Goal: Task Accomplishment & Management: Manage account settings

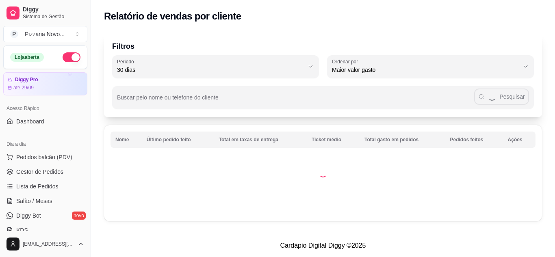
select select "30"
select select "HIGHEST_TOTAL_SPENT_WITH_ORDERS"
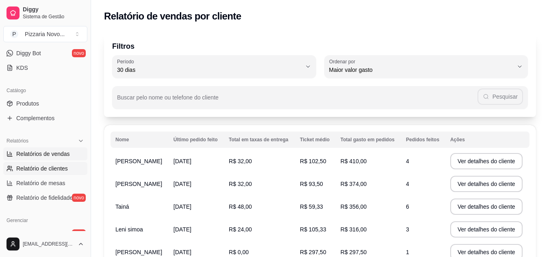
click at [42, 155] on span "Relatórios de vendas" at bounding box center [43, 154] width 54 height 8
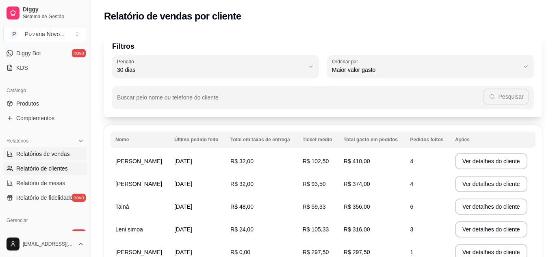
select select "ALL"
select select "0"
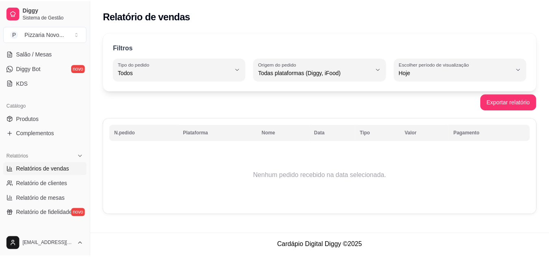
scroll to position [41, 0]
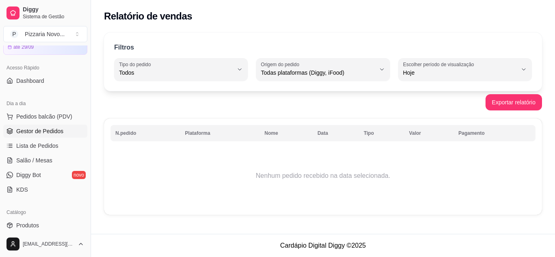
click at [32, 133] on span "Gestor de Pedidos" at bounding box center [39, 131] width 47 height 8
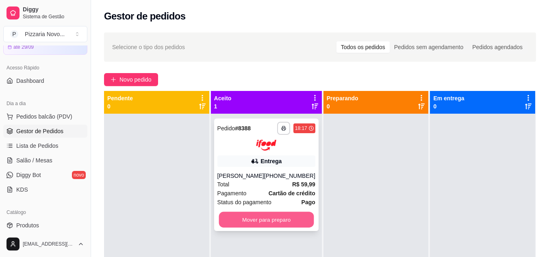
click at [263, 219] on button "Mover para preparo" at bounding box center [266, 220] width 95 height 16
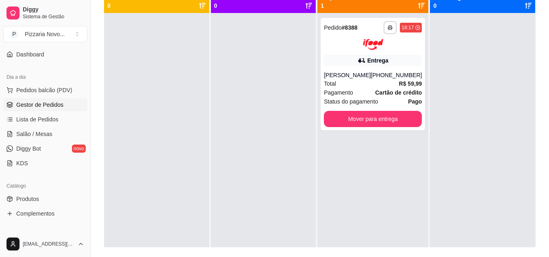
scroll to position [81, 0]
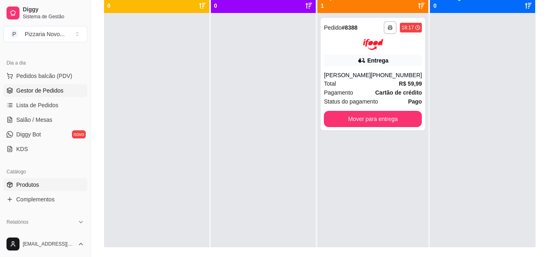
click at [41, 185] on link "Produtos" at bounding box center [45, 184] width 84 height 13
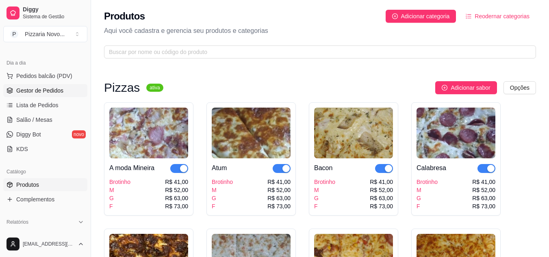
drag, startPoint x: 44, startPoint y: 92, endPoint x: 36, endPoint y: 91, distance: 8.2
click at [43, 92] on span "Gestor de Pedidos" at bounding box center [39, 91] width 47 height 8
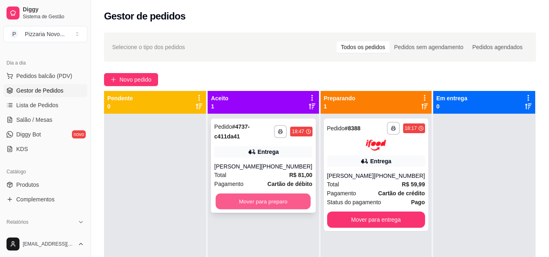
click at [278, 205] on button "Mover para preparo" at bounding box center [263, 202] width 95 height 16
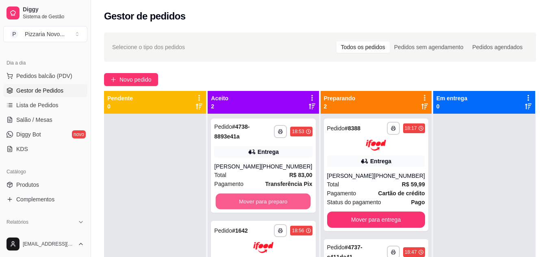
click at [264, 204] on button "Mover para preparo" at bounding box center [263, 202] width 95 height 16
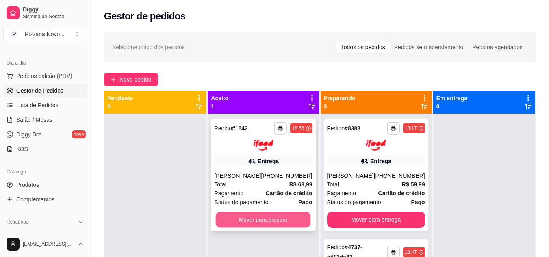
click at [263, 228] on button "Mover para preparo" at bounding box center [263, 220] width 95 height 16
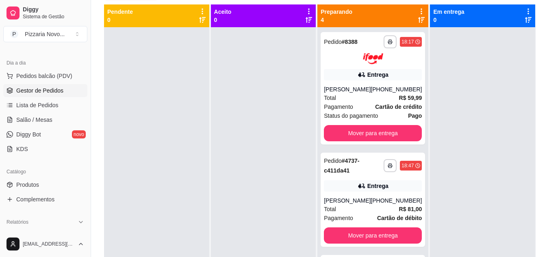
scroll to position [88, 0]
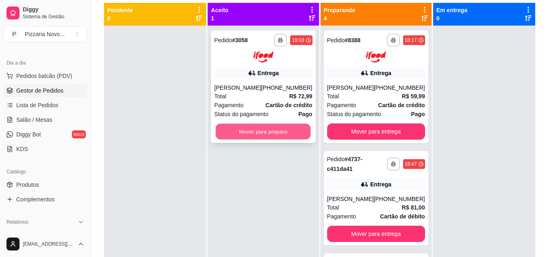
click at [286, 129] on button "Mover para preparo" at bounding box center [263, 132] width 95 height 16
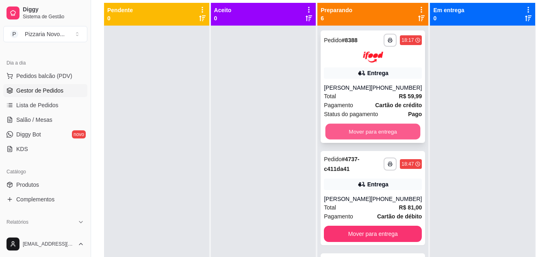
click at [343, 131] on button "Mover para entrega" at bounding box center [373, 132] width 95 height 16
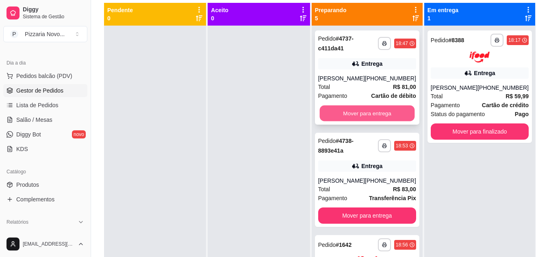
click at [356, 121] on button "Mover para entrega" at bounding box center [366, 114] width 95 height 16
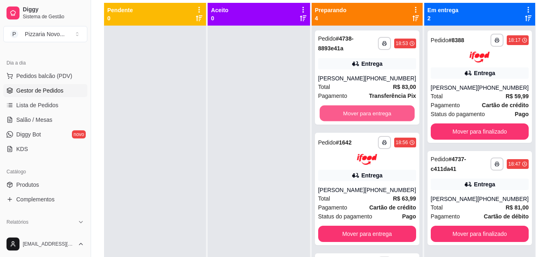
click at [356, 120] on button "Mover para entrega" at bounding box center [366, 114] width 95 height 16
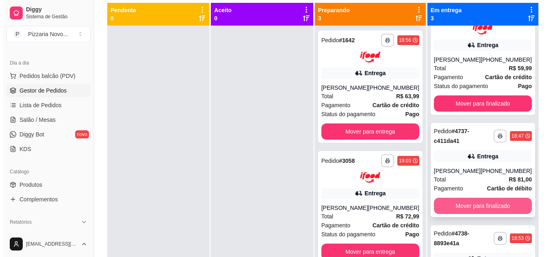
scroll to position [41, 0]
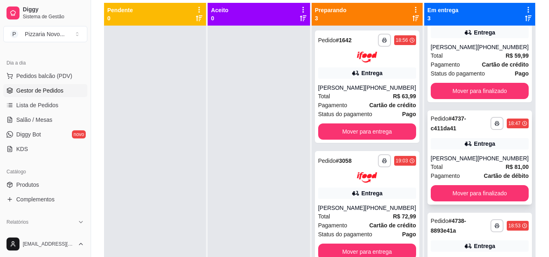
click at [471, 180] on div "Pagamento Cartão de débito" at bounding box center [480, 176] width 98 height 9
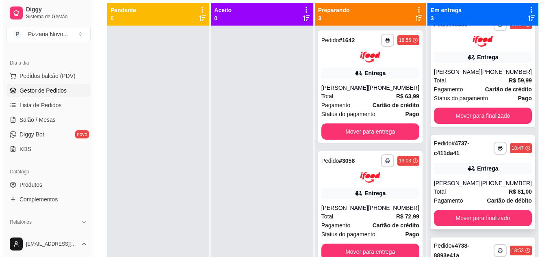
scroll to position [3, 0]
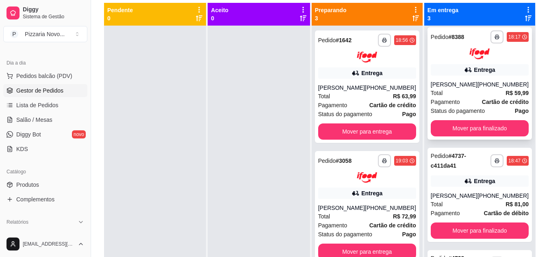
click at [478, 108] on span "Status do pagamento" at bounding box center [458, 110] width 54 height 9
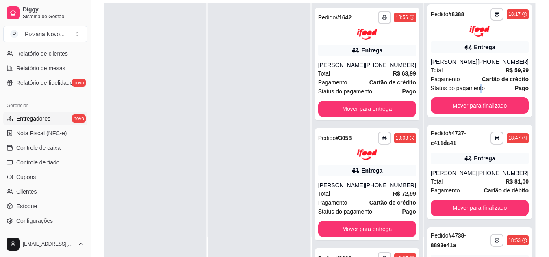
scroll to position [284, 0]
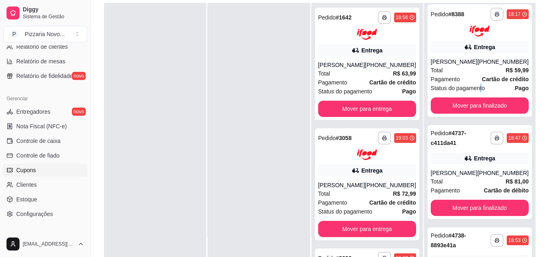
click at [40, 169] on link "Cupons" at bounding box center [45, 170] width 84 height 13
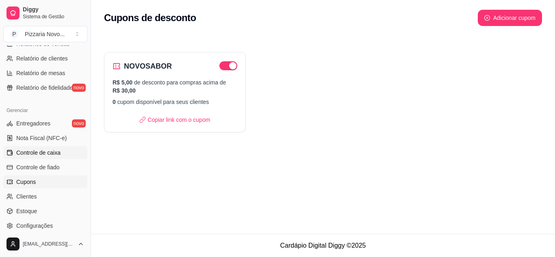
scroll to position [287, 0]
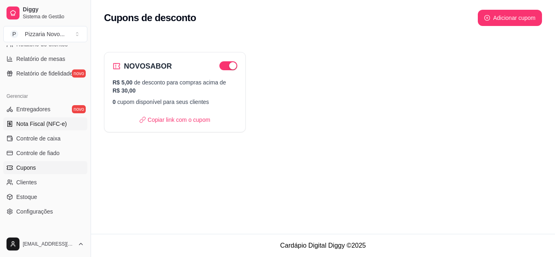
click at [48, 124] on span "Nota Fiscal (NFC-e)" at bounding box center [41, 124] width 50 height 8
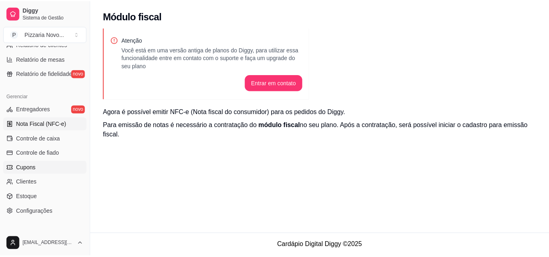
scroll to position [328, 0]
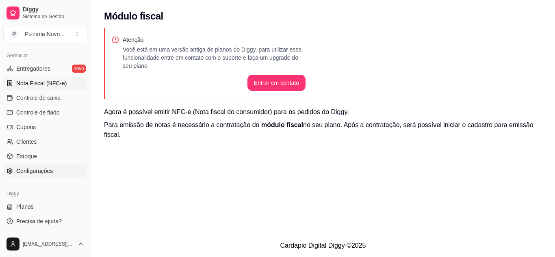
click at [47, 170] on span "Configurações" at bounding box center [34, 171] width 37 height 8
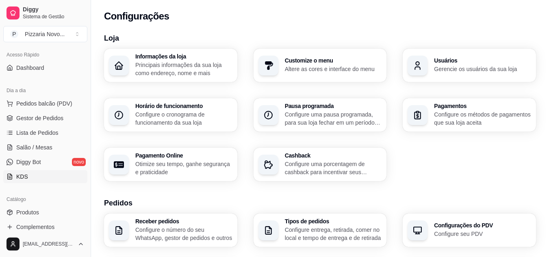
scroll to position [43, 0]
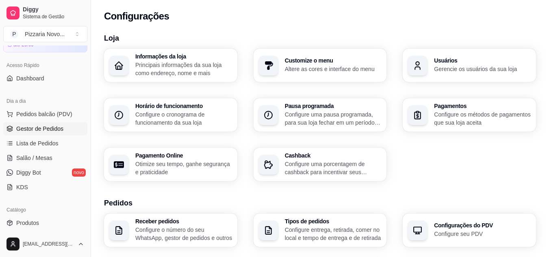
click at [48, 128] on span "Gestor de Pedidos" at bounding box center [39, 129] width 47 height 8
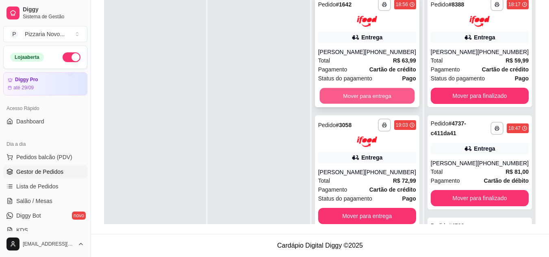
click at [345, 102] on button "Mover para entrega" at bounding box center [366, 96] width 95 height 16
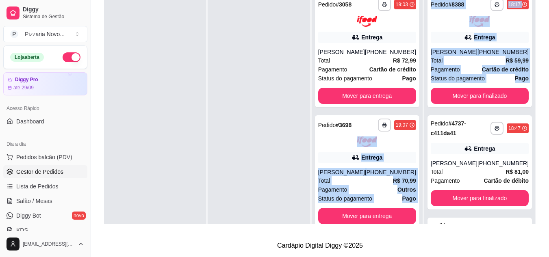
drag, startPoint x: 424, startPoint y: 118, endPoint x: 420, endPoint y: 137, distance: 19.6
click at [420, 137] on div "**********" at bounding box center [320, 95] width 432 height 257
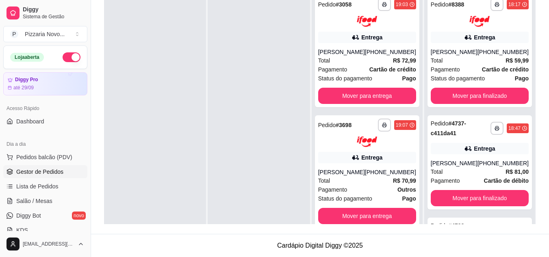
click at [259, 171] on div at bounding box center [259, 118] width 102 height 257
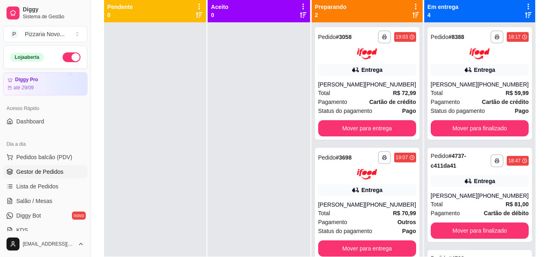
scroll to position [92, 0]
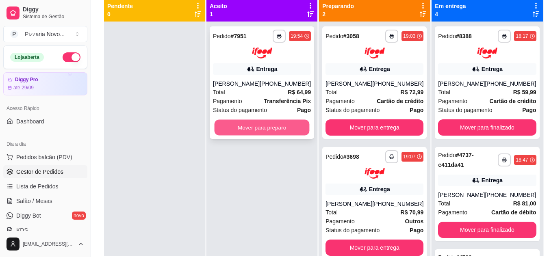
click at [274, 129] on button "Mover para preparo" at bounding box center [262, 127] width 95 height 16
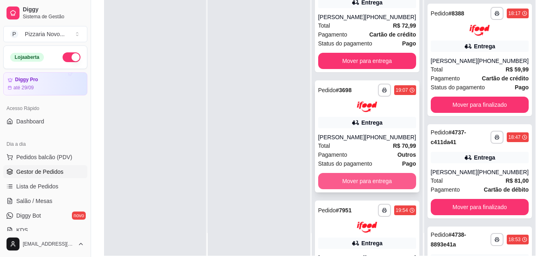
scroll to position [31, 0]
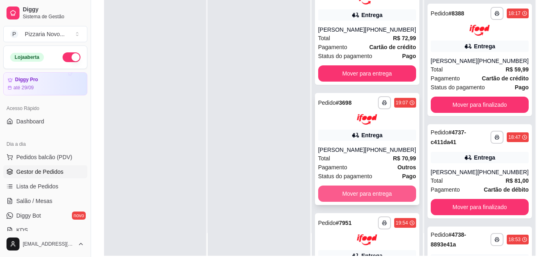
click at [362, 192] on button "Mover para entrega" at bounding box center [367, 194] width 98 height 16
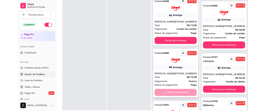
scroll to position [0, 0]
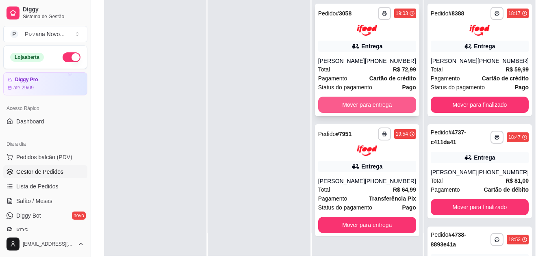
click at [366, 102] on button "Mover para entrega" at bounding box center [367, 105] width 98 height 16
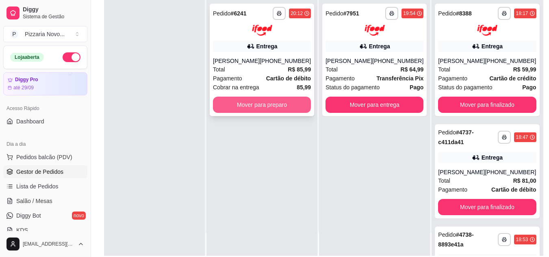
click at [272, 102] on button "Mover para preparo" at bounding box center [262, 105] width 98 height 16
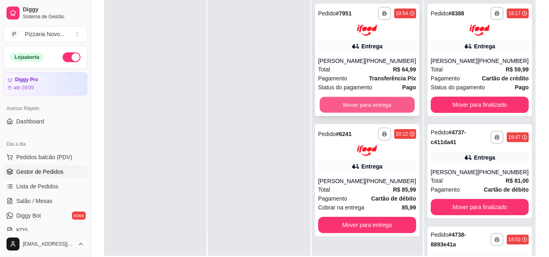
click at [381, 102] on button "Mover para entrega" at bounding box center [366, 105] width 95 height 16
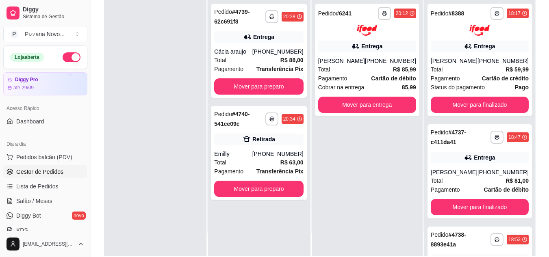
click at [328, 127] on div "**********" at bounding box center [367, 127] width 111 height 257
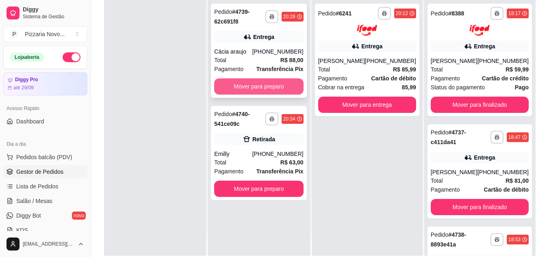
click at [289, 84] on button "Mover para preparo" at bounding box center [258, 86] width 89 height 16
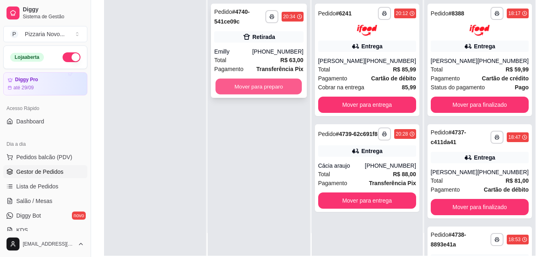
click at [274, 89] on button "Mover para preparo" at bounding box center [259, 87] width 87 height 16
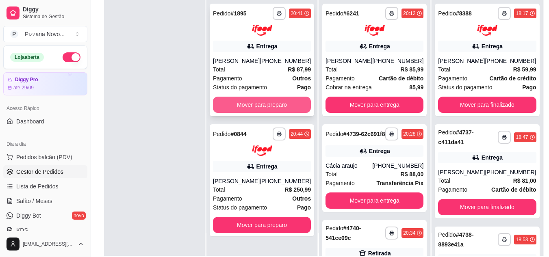
click at [284, 106] on button "Mover para preparo" at bounding box center [262, 105] width 98 height 16
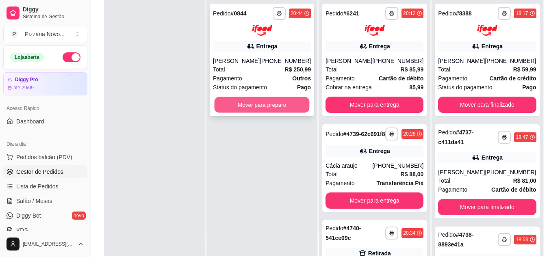
click at [285, 104] on button "Mover para preparo" at bounding box center [262, 105] width 95 height 16
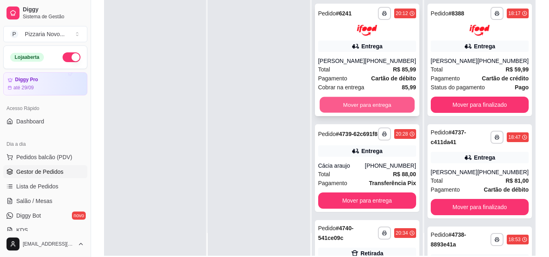
click at [373, 108] on button "Mover para entrega" at bounding box center [366, 105] width 95 height 16
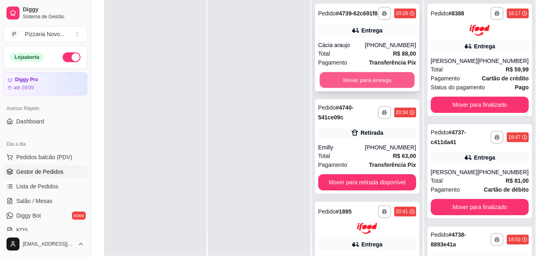
click at [373, 87] on button "Mover para entrega" at bounding box center [366, 80] width 95 height 16
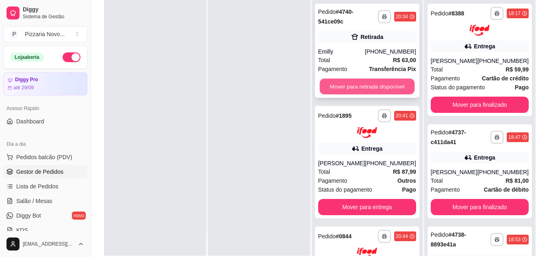
click at [361, 86] on button "Mover para retirada disponível" at bounding box center [366, 87] width 95 height 16
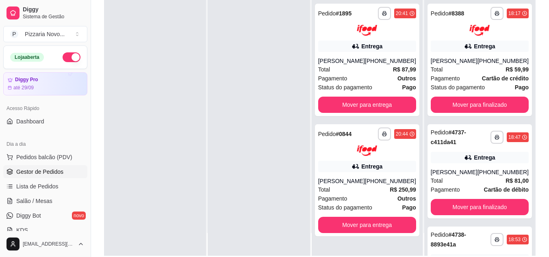
click at [284, 230] on div at bounding box center [259, 127] width 102 height 257
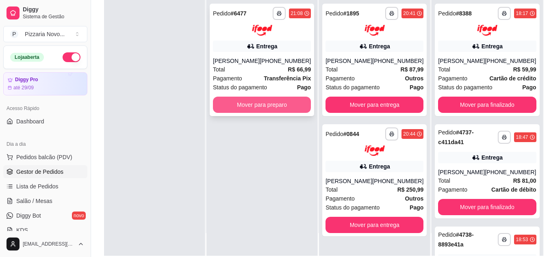
click at [264, 106] on button "Mover para preparo" at bounding box center [262, 105] width 98 height 16
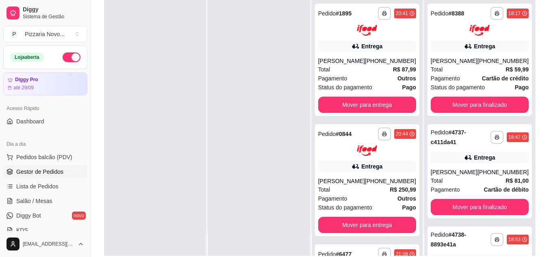
click at [266, 105] on div at bounding box center [259, 127] width 102 height 257
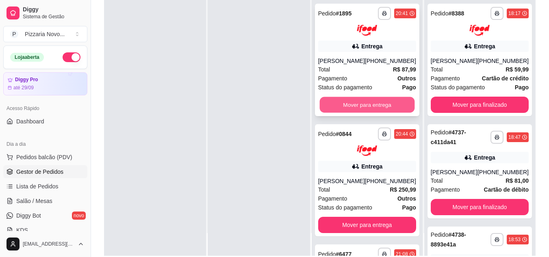
click at [355, 104] on button "Mover para entrega" at bounding box center [366, 105] width 95 height 16
click at [353, 98] on button "Mover para entrega" at bounding box center [366, 105] width 95 height 16
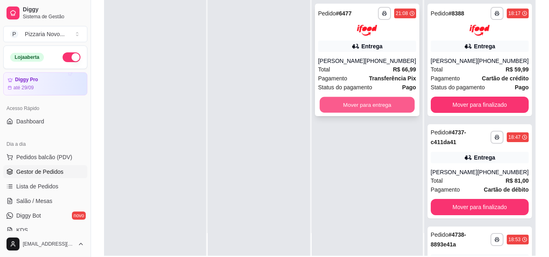
click at [352, 106] on button "Mover para entrega" at bounding box center [366, 105] width 95 height 16
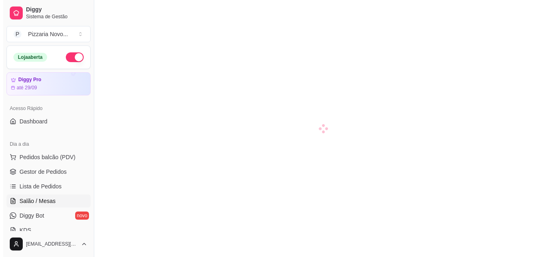
scroll to position [41, 0]
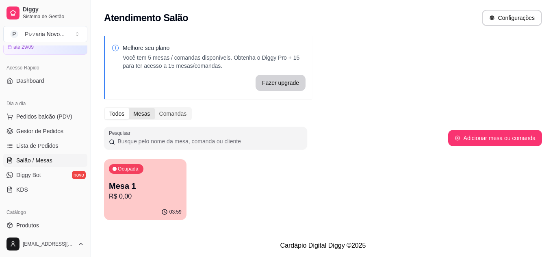
click at [138, 117] on div "Mesas" at bounding box center [142, 113] width 26 height 11
click at [129, 108] on input "Mesas" at bounding box center [129, 108] width 0 height 0
click at [172, 116] on div "Comandas" at bounding box center [173, 113] width 37 height 11
click at [155, 108] on input "Comandas" at bounding box center [155, 108] width 0 height 0
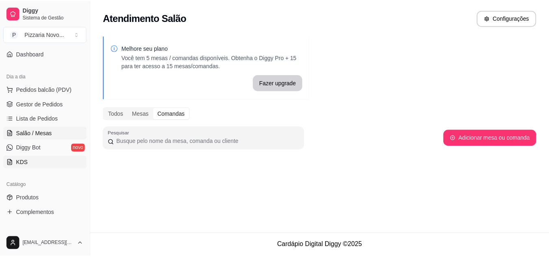
scroll to position [81, 0]
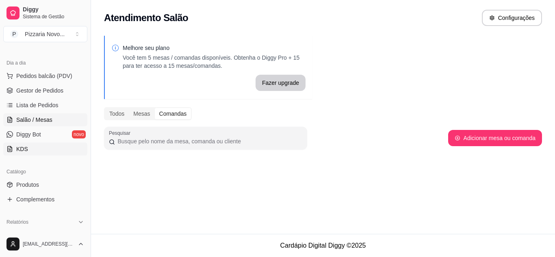
click at [32, 148] on link "KDS" at bounding box center [45, 149] width 84 height 13
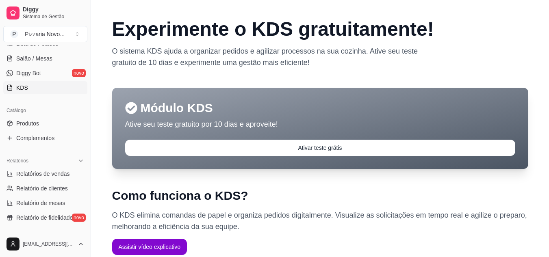
scroll to position [163, 0]
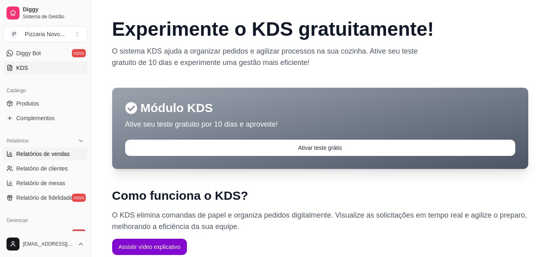
click at [56, 152] on span "Relatórios de vendas" at bounding box center [43, 154] width 54 height 8
select select "ALL"
select select "0"
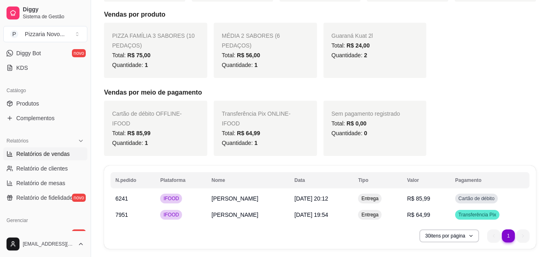
scroll to position [187, 0]
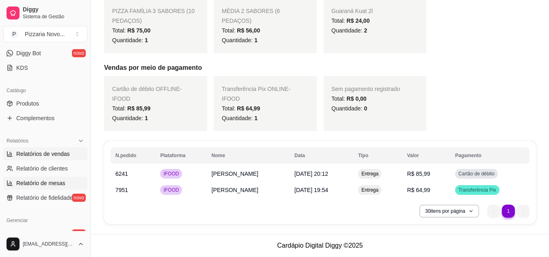
click at [41, 184] on span "Relatório de mesas" at bounding box center [40, 183] width 49 height 8
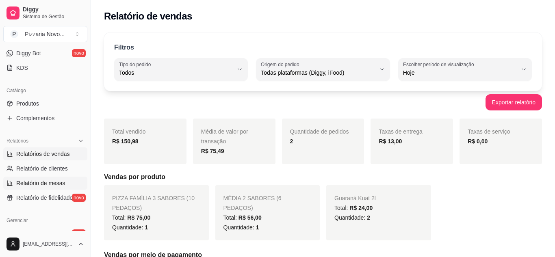
select select "TOTAL_OF_ORDERS"
select select "7"
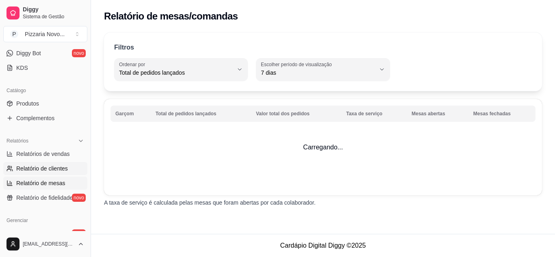
click at [62, 169] on span "Relatório de clientes" at bounding box center [42, 169] width 52 height 8
select select "30"
select select "HIGHEST_TOTAL_SPENT_WITH_ORDERS"
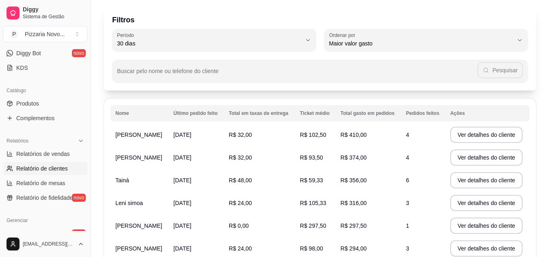
scroll to position [41, 0]
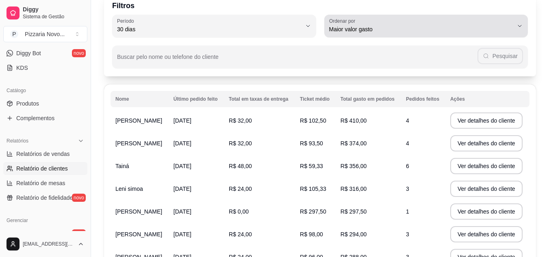
click at [468, 25] on span "Maior valor gasto" at bounding box center [421, 29] width 185 height 8
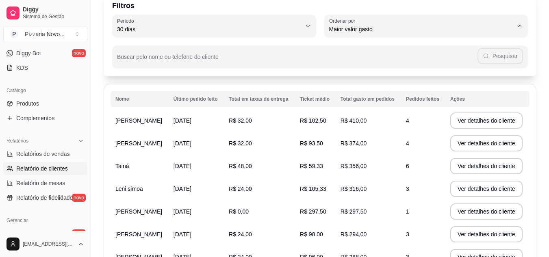
click at [389, 92] on span "Último pedido feito" at bounding box center [422, 89] width 176 height 8
type input "LAST_ORDER_MADE_AT"
select select "LAST_ORDER_MADE_AT"
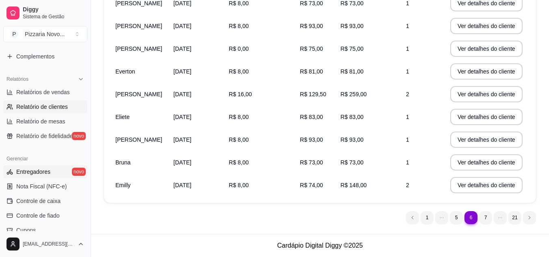
scroll to position [244, 0]
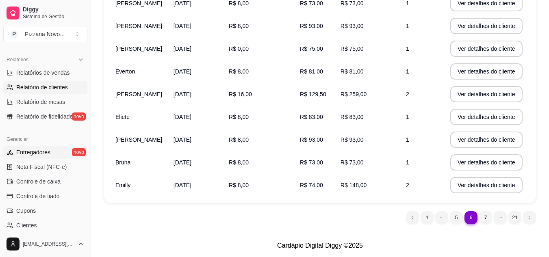
click at [46, 153] on span "Entregadores" at bounding box center [33, 152] width 34 height 8
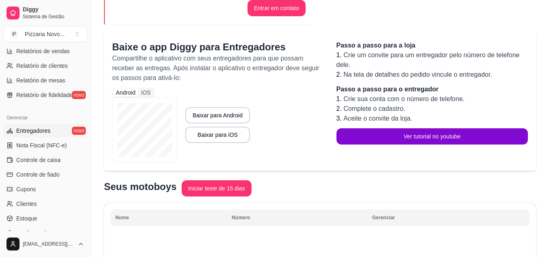
scroll to position [284, 0]
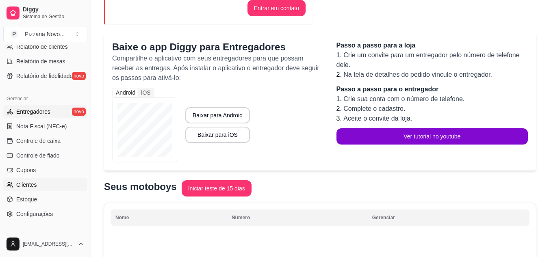
click at [30, 187] on span "Clientes" at bounding box center [26, 185] width 21 height 8
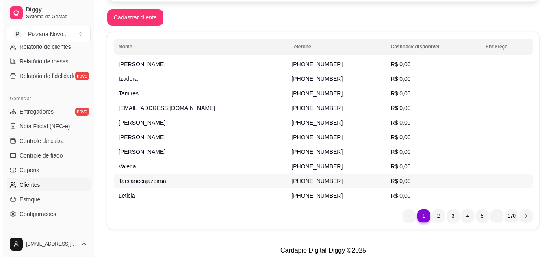
scroll to position [137, 0]
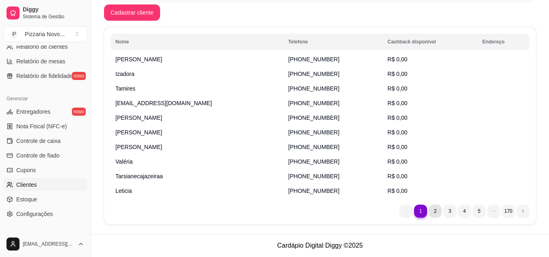
click at [435, 209] on li "2" at bounding box center [435, 211] width 13 height 13
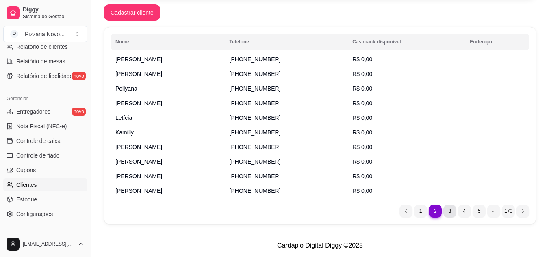
click at [447, 211] on li "3" at bounding box center [449, 211] width 13 height 13
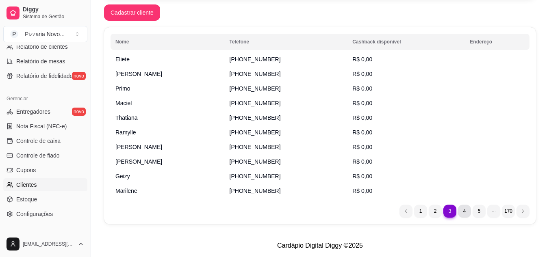
click at [465, 215] on li "4" at bounding box center [464, 211] width 13 height 13
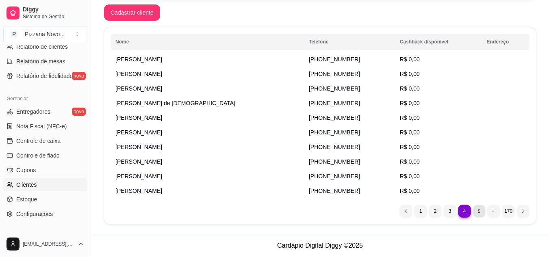
click at [480, 211] on li "5" at bounding box center [479, 211] width 13 height 13
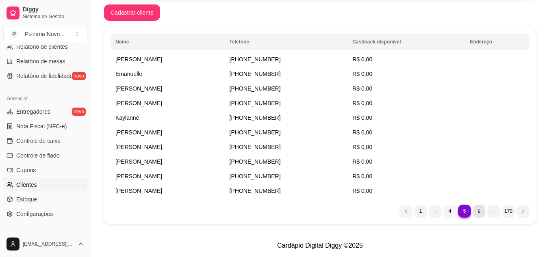
click at [477, 215] on li "6" at bounding box center [479, 211] width 13 height 13
click at [480, 212] on li "7" at bounding box center [479, 211] width 13 height 13
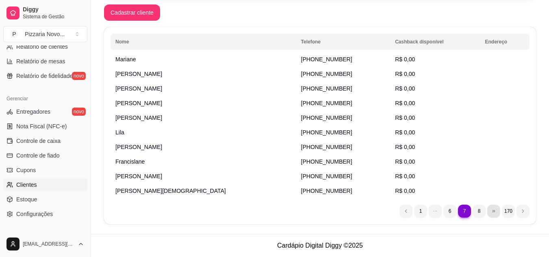
click at [490, 209] on li "dots element" at bounding box center [493, 211] width 13 height 13
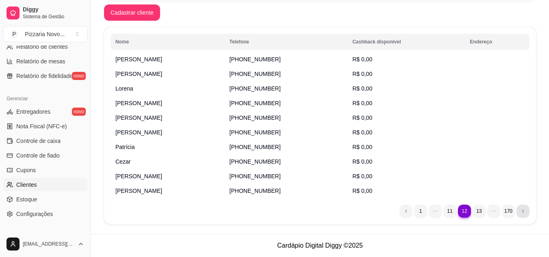
click at [524, 209] on icon "next page button" at bounding box center [523, 211] width 5 height 5
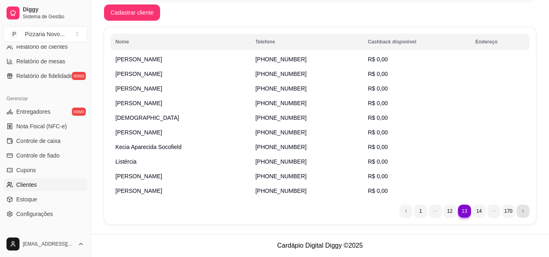
click at [523, 209] on icon "next page button" at bounding box center [523, 211] width 5 height 5
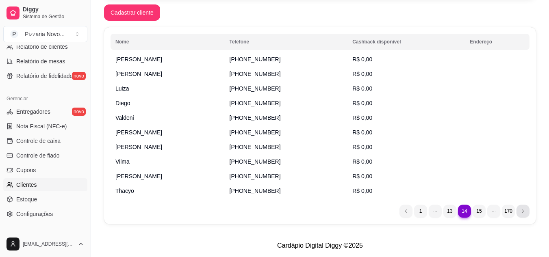
click at [523, 209] on icon "next page button" at bounding box center [523, 211] width 5 height 5
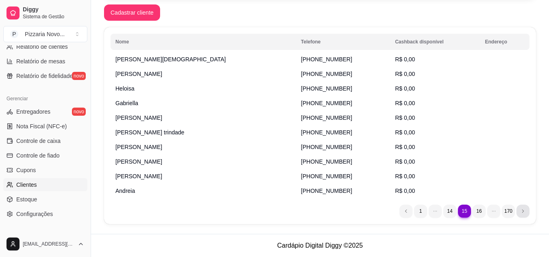
click at [522, 212] on icon "next page button" at bounding box center [523, 211] width 5 height 5
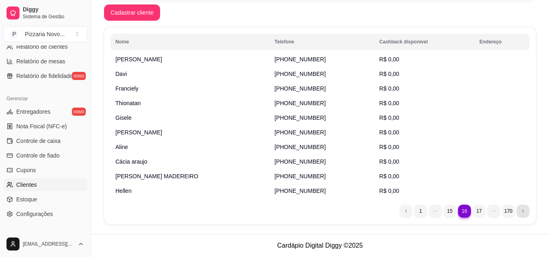
click at [520, 215] on li "next page button" at bounding box center [523, 211] width 13 height 13
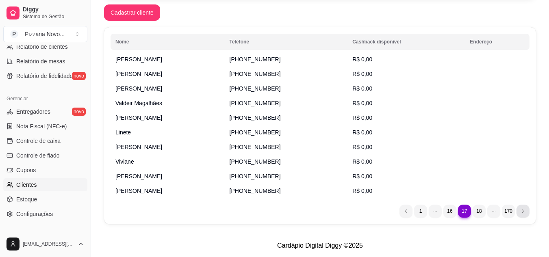
click at [520, 216] on li "next page button" at bounding box center [523, 211] width 13 height 13
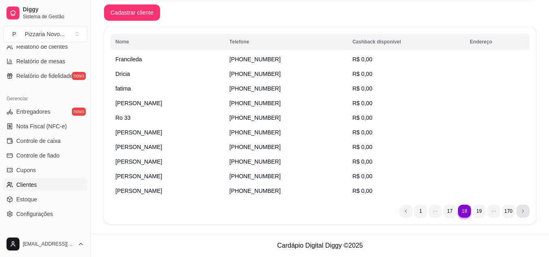
click at [521, 212] on icon "next page button" at bounding box center [523, 211] width 5 height 5
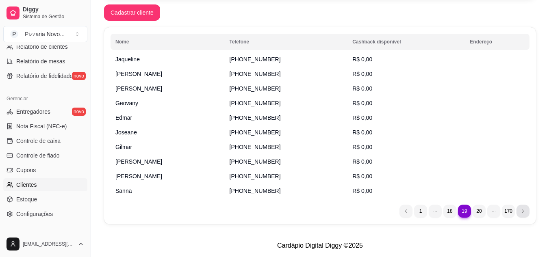
click at [521, 213] on icon "next page button" at bounding box center [523, 211] width 5 height 5
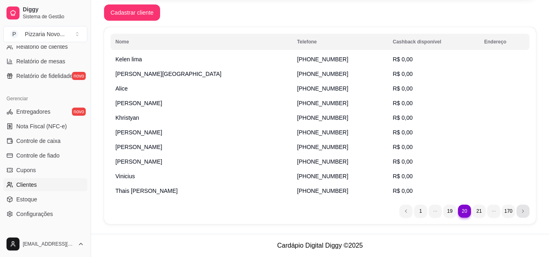
click at [521, 213] on icon "next page button" at bounding box center [523, 211] width 5 height 5
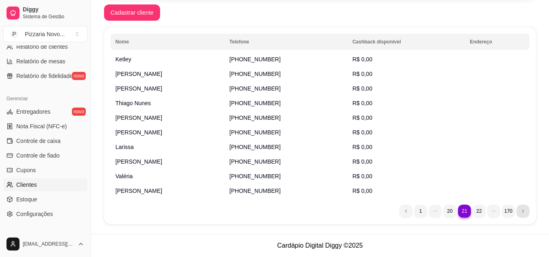
click at [519, 213] on li "next page button" at bounding box center [523, 211] width 13 height 13
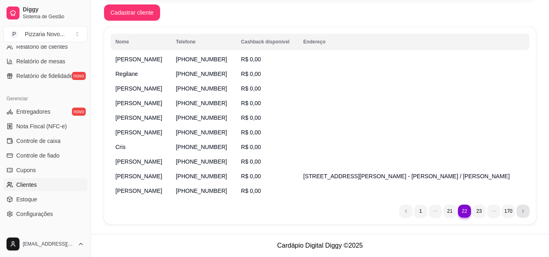
click at [517, 213] on li "next page button" at bounding box center [523, 211] width 13 height 13
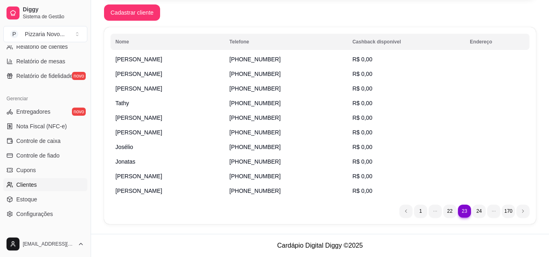
click at [516, 213] on ul "23 1 22 23 24 170" at bounding box center [464, 211] width 130 height 13
click at [524, 210] on icon "next page button" at bounding box center [523, 211] width 5 height 5
click at [525, 212] on icon "next page button" at bounding box center [523, 211] width 5 height 5
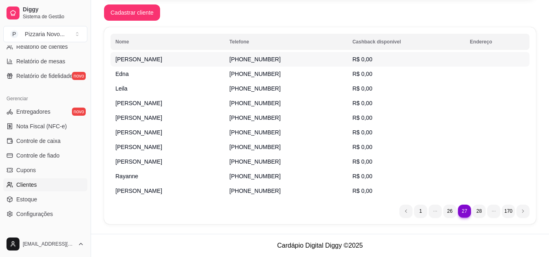
click at [120, 60] on span "[PERSON_NAME]" at bounding box center [138, 59] width 47 height 7
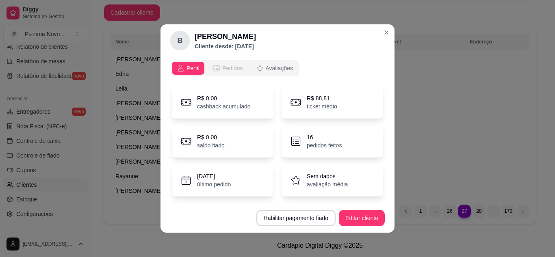
click at [224, 71] on span "Pedidos" at bounding box center [232, 68] width 21 height 8
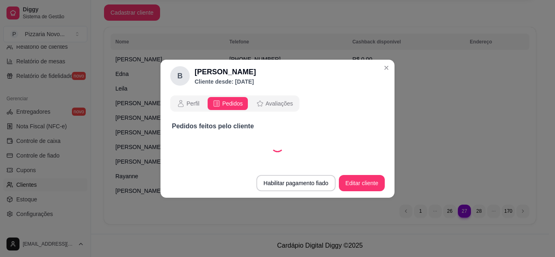
select select "30"
select select "ALL"
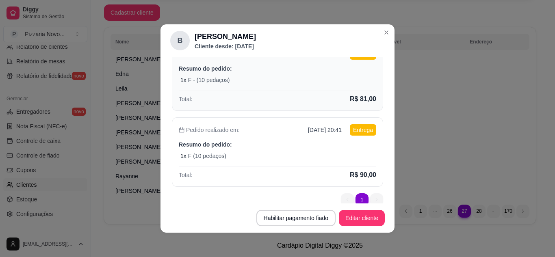
scroll to position [101, 0]
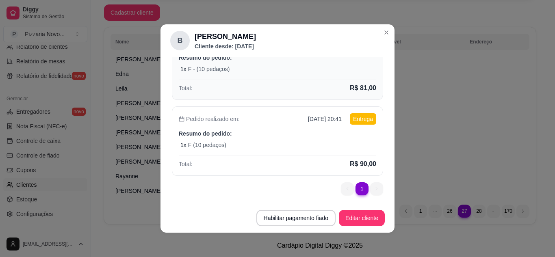
click at [240, 141] on div "Pedido realizado em: [DATE] 20:41 Entrega Resumo do pedido: 1 x F (10 pedaços) …" at bounding box center [277, 140] width 211 height 69
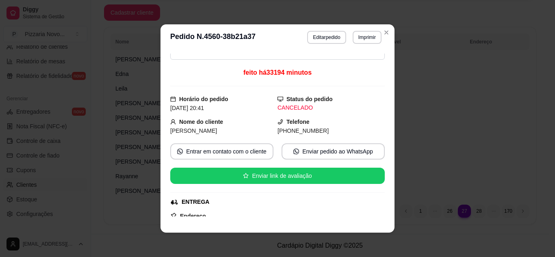
scroll to position [0, 0]
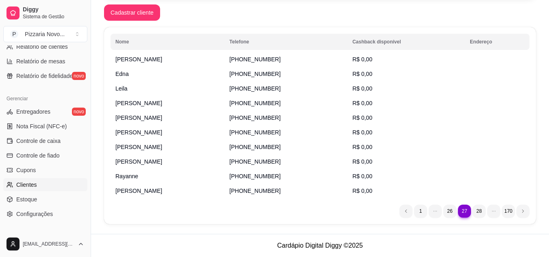
click at [164, 43] on th "Nome" at bounding box center [168, 42] width 114 height 16
click at [164, 41] on th "Nome" at bounding box center [168, 42] width 114 height 16
click at [122, 39] on th "Nome" at bounding box center [168, 42] width 114 height 16
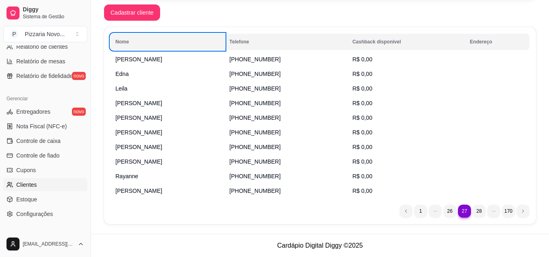
click at [128, 41] on th "Nome" at bounding box center [168, 42] width 114 height 16
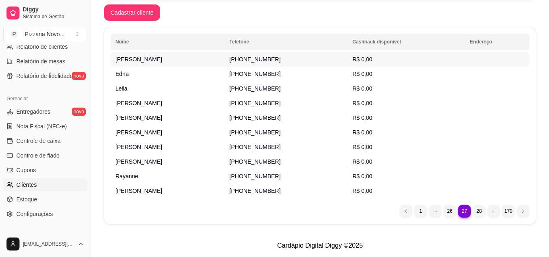
click at [139, 57] on span "[PERSON_NAME]" at bounding box center [138, 59] width 47 height 7
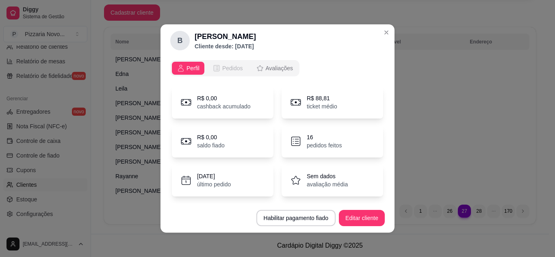
click at [223, 62] on button "Pedidos" at bounding box center [228, 68] width 40 height 13
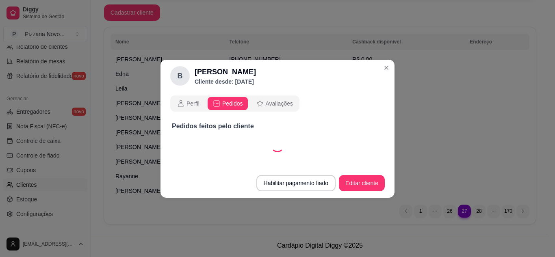
select select "30"
select select "ALL"
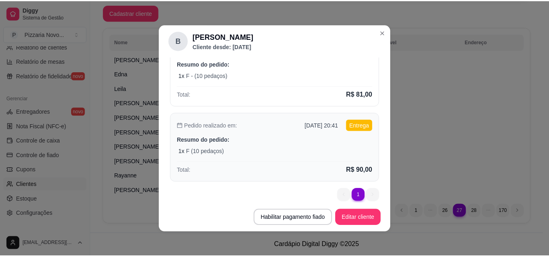
scroll to position [101, 0]
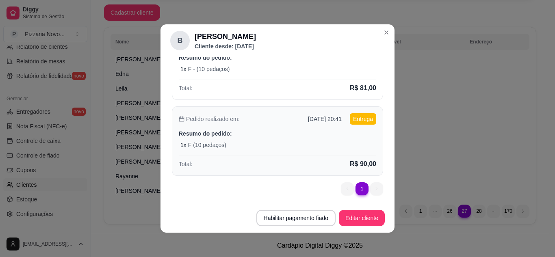
click at [268, 152] on div "Pedido realizado em: [DATE] 20:41 Entrega Resumo do pedido: 1 x F (10 pedaços) …" at bounding box center [277, 140] width 211 height 69
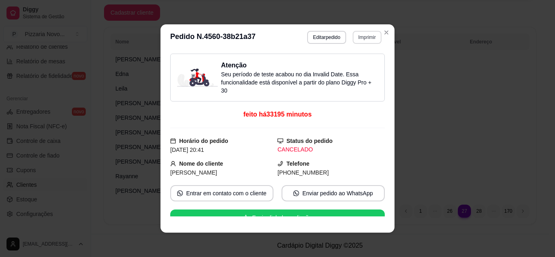
click at [358, 35] on button "Imprimir" at bounding box center [367, 37] width 29 height 13
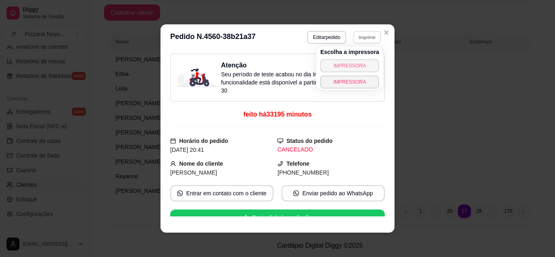
click at [352, 66] on button "IMPRESSORA" at bounding box center [349, 65] width 59 height 13
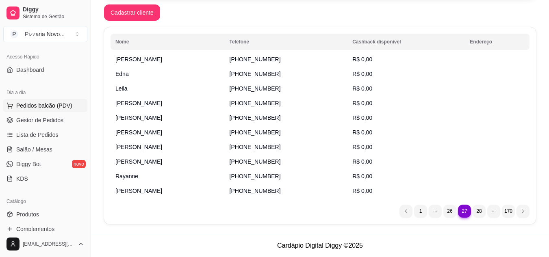
scroll to position [0, 0]
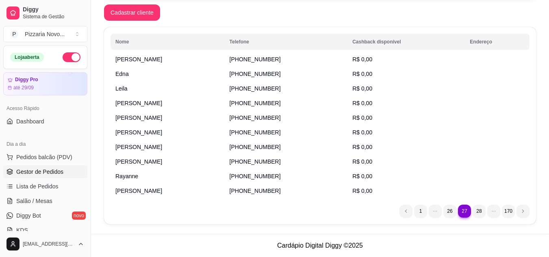
click at [50, 172] on span "Gestor de Pedidos" at bounding box center [39, 172] width 47 height 8
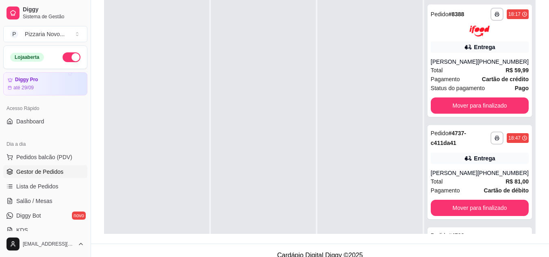
scroll to position [124, 0]
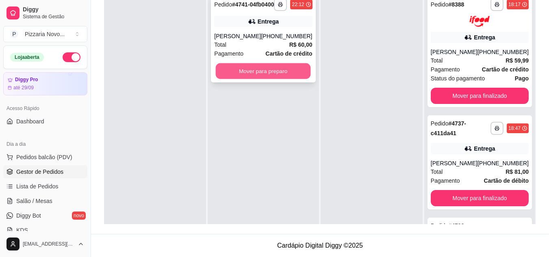
click at [295, 77] on button "Mover para preparo" at bounding box center [263, 71] width 95 height 16
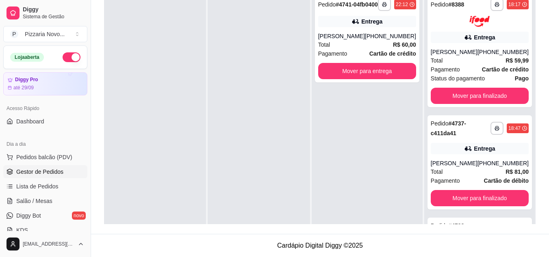
click at [295, 77] on div at bounding box center [259, 118] width 102 height 257
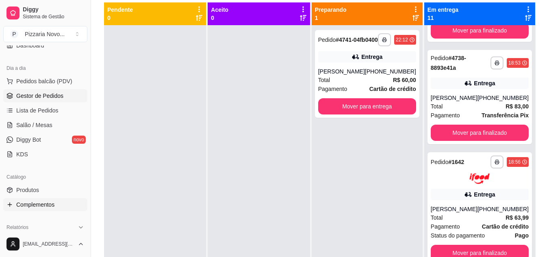
scroll to position [81, 0]
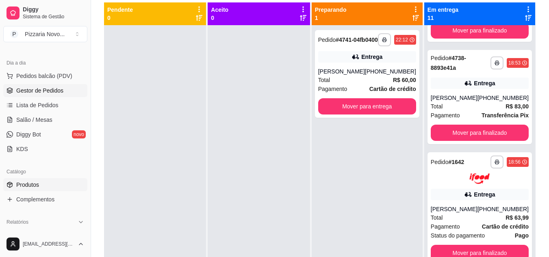
click at [40, 184] on link "Produtos" at bounding box center [45, 184] width 84 height 13
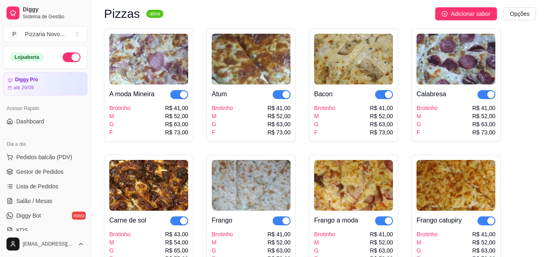
scroll to position [38, 0]
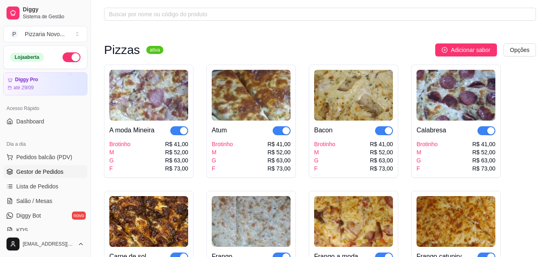
click at [48, 170] on span "Gestor de Pedidos" at bounding box center [39, 172] width 47 height 8
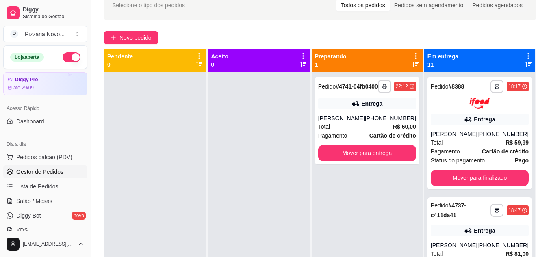
scroll to position [81, 0]
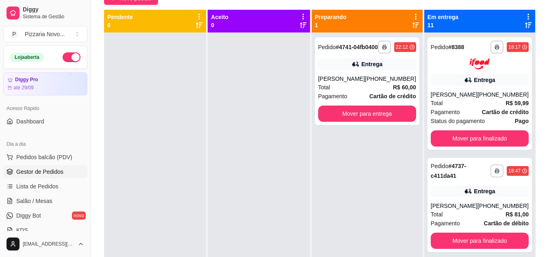
drag, startPoint x: 521, startPoint y: 82, endPoint x: 515, endPoint y: 82, distance: 5.3
drag, startPoint x: 515, startPoint y: 82, endPoint x: 158, endPoint y: 124, distance: 359.3
click at [158, 124] on div at bounding box center [155, 161] width 102 height 257
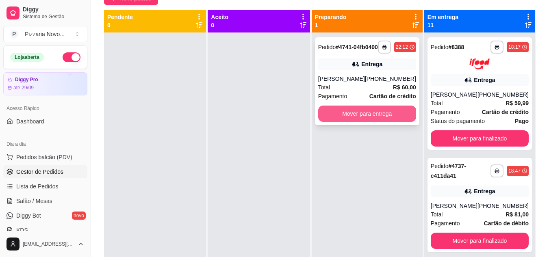
click at [367, 122] on button "Mover para entrega" at bounding box center [367, 114] width 98 height 16
click at [366, 122] on button "Mover para entrega" at bounding box center [367, 114] width 98 height 16
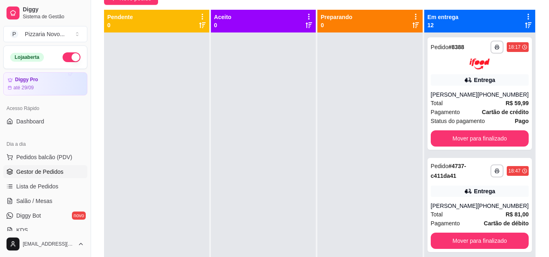
click at [64, 53] on button "button" at bounding box center [72, 57] width 18 height 10
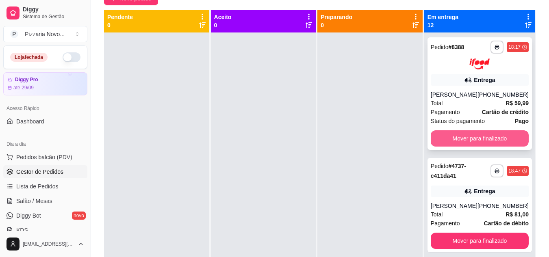
click at [478, 137] on button "Mover para finalizado" at bounding box center [480, 138] width 98 height 16
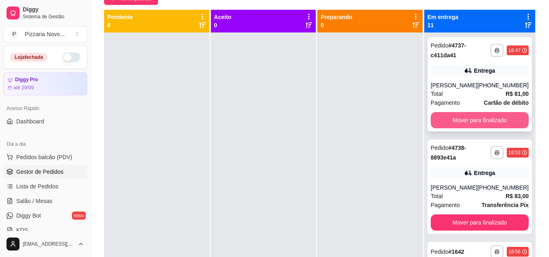
click at [480, 128] on button "Mover para finalizado" at bounding box center [480, 120] width 98 height 16
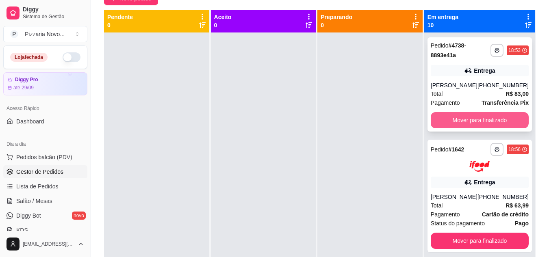
click at [480, 122] on button "Mover para finalizado" at bounding box center [480, 120] width 98 height 16
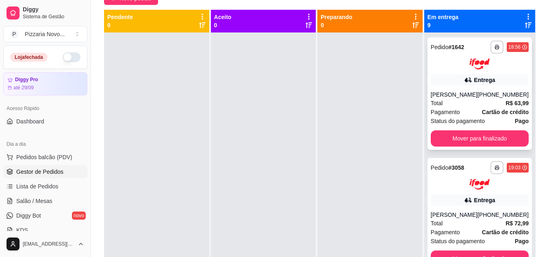
click at [471, 135] on div "**********" at bounding box center [480, 93] width 104 height 113
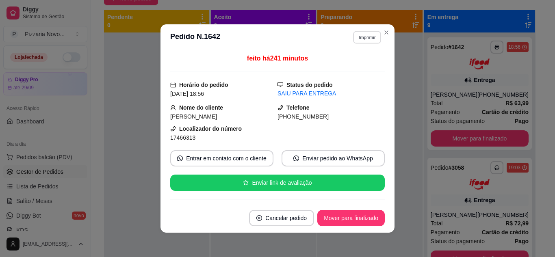
click at [362, 36] on button "Imprimir" at bounding box center [367, 37] width 28 height 13
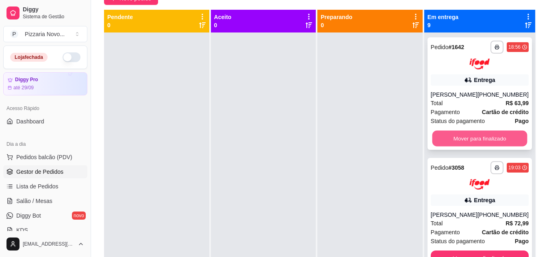
click at [484, 146] on button "Mover para finalizado" at bounding box center [479, 138] width 95 height 16
click at [483, 134] on button "Mover para finalizado" at bounding box center [480, 138] width 98 height 16
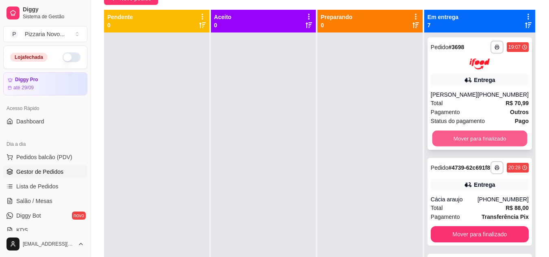
click at [469, 137] on button "Mover para finalizado" at bounding box center [479, 138] width 95 height 16
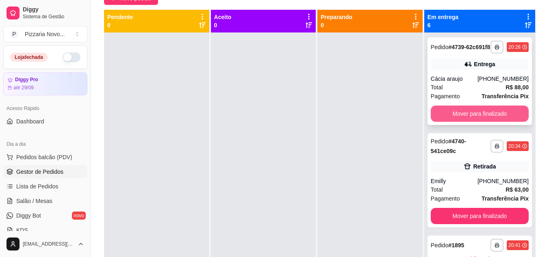
click at [467, 120] on button "Mover para finalizado" at bounding box center [480, 114] width 98 height 16
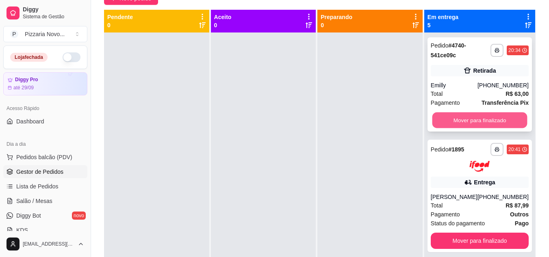
click at [466, 121] on button "Mover para finalizado" at bounding box center [479, 121] width 95 height 16
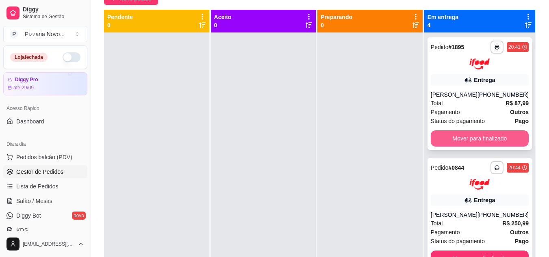
click at [462, 139] on button "Mover para finalizado" at bounding box center [480, 138] width 98 height 16
click at [462, 137] on button "Mover para finalizado" at bounding box center [480, 138] width 98 height 16
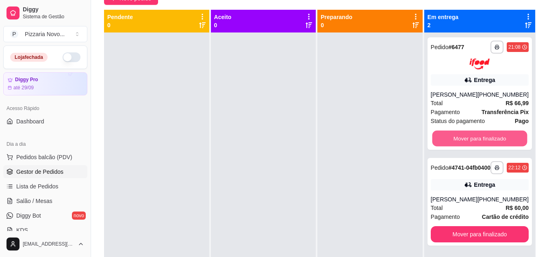
click at [462, 135] on button "Mover para finalizado" at bounding box center [479, 138] width 95 height 16
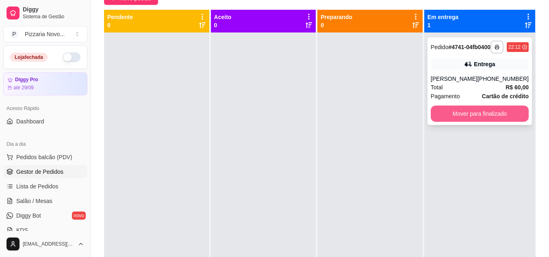
click at [465, 117] on button "Mover para finalizado" at bounding box center [480, 114] width 98 height 16
